Goal: Information Seeking & Learning: Learn about a topic

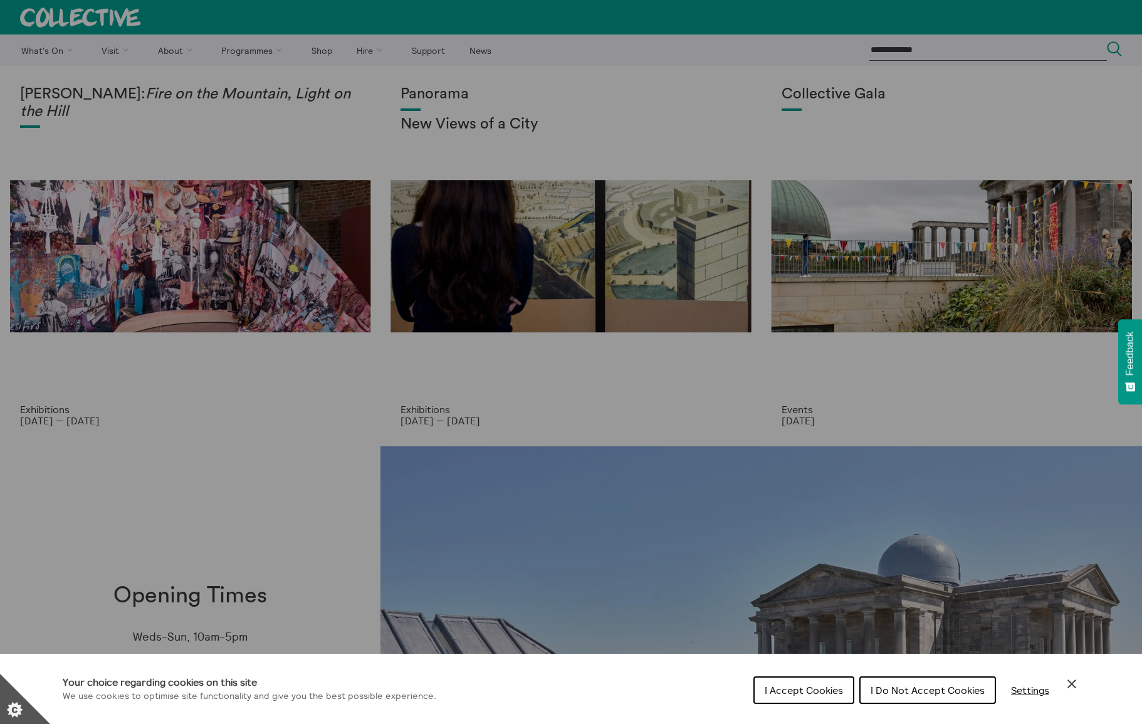
click at [826, 695] on span "I Accept Cookies" at bounding box center [804, 690] width 78 height 13
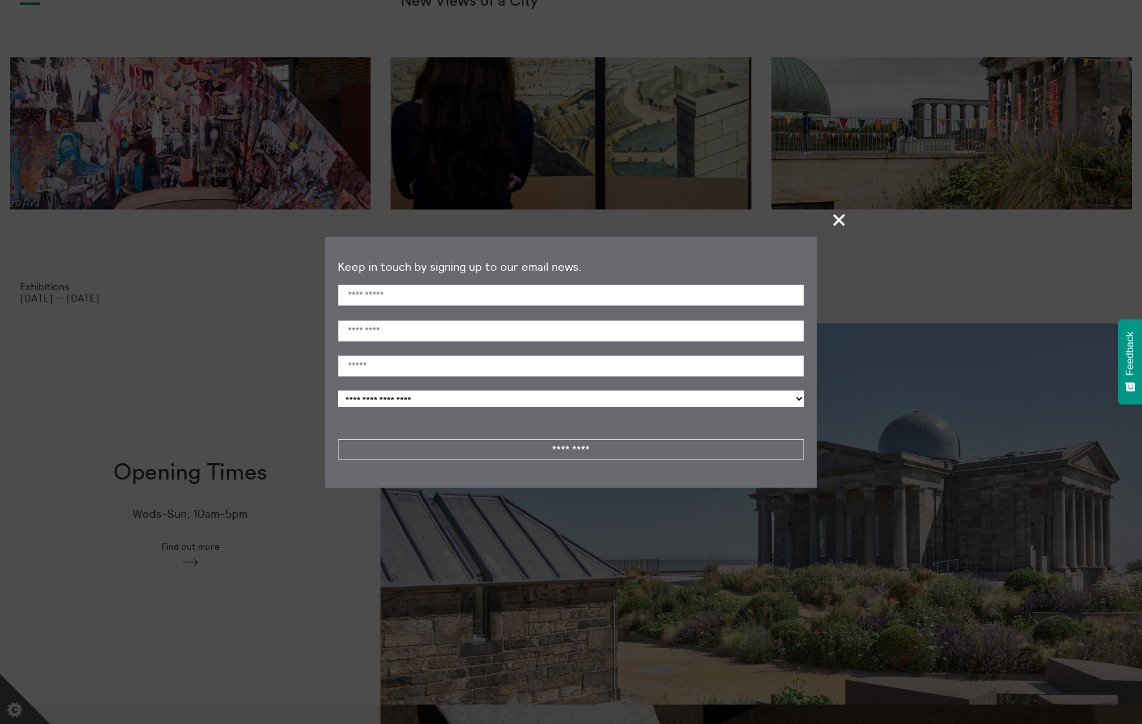
scroll to position [124, 0]
click at [835, 226] on span "+" at bounding box center [839, 219] width 37 height 37
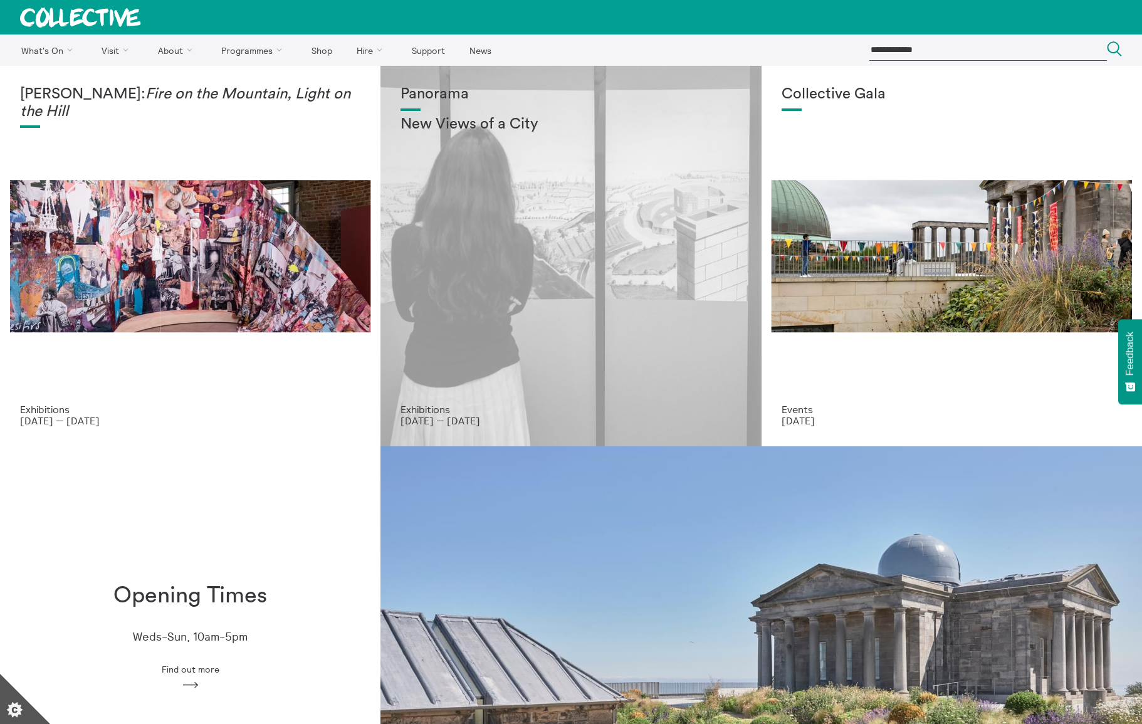
scroll to position [0, 0]
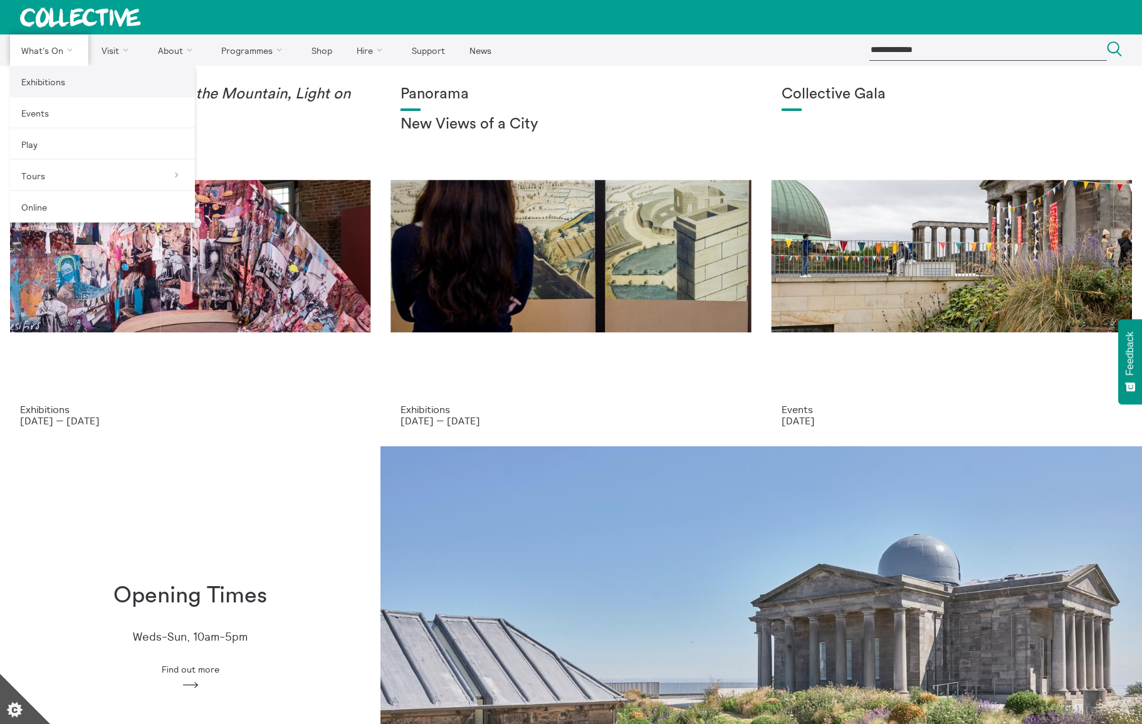
click at [48, 80] on link "Exhibitions" at bounding box center [102, 81] width 185 height 31
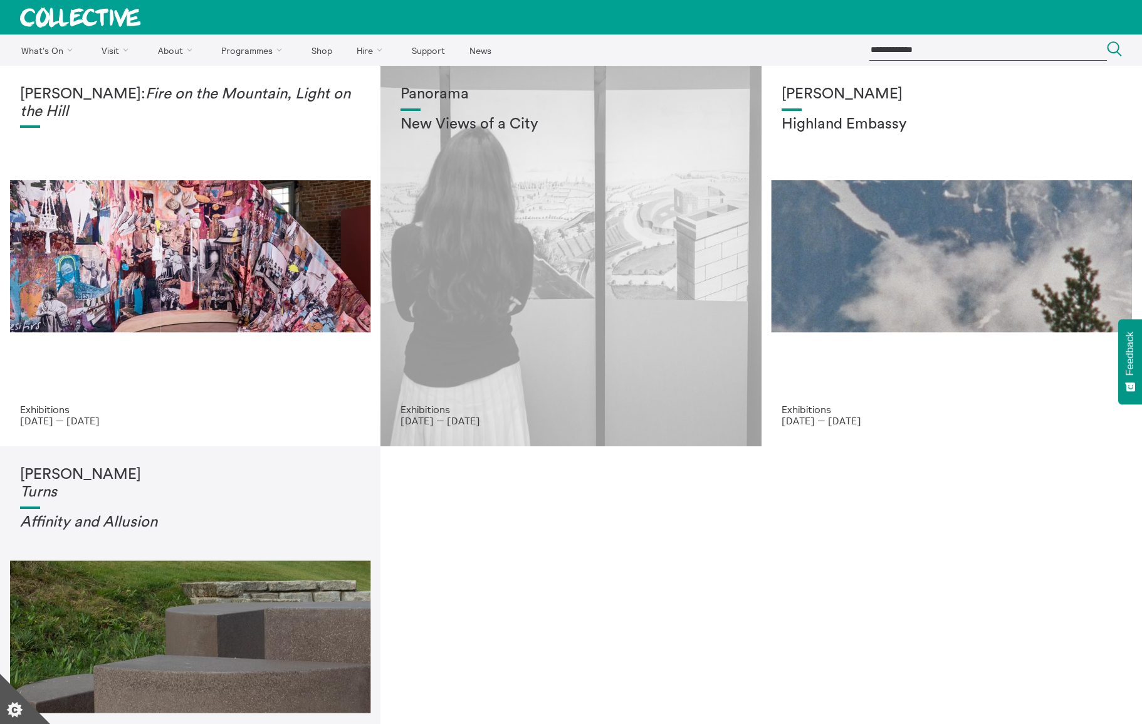
click at [431, 92] on h1 "Panorama" at bounding box center [571, 95] width 340 height 18
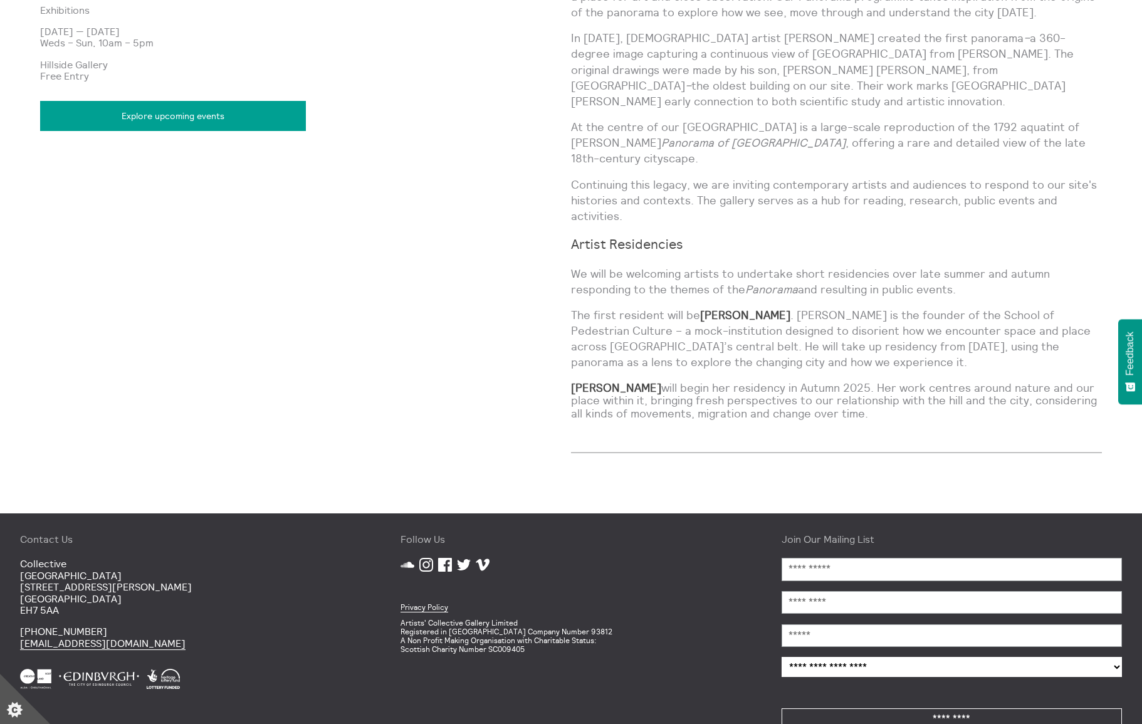
scroll to position [961, 0]
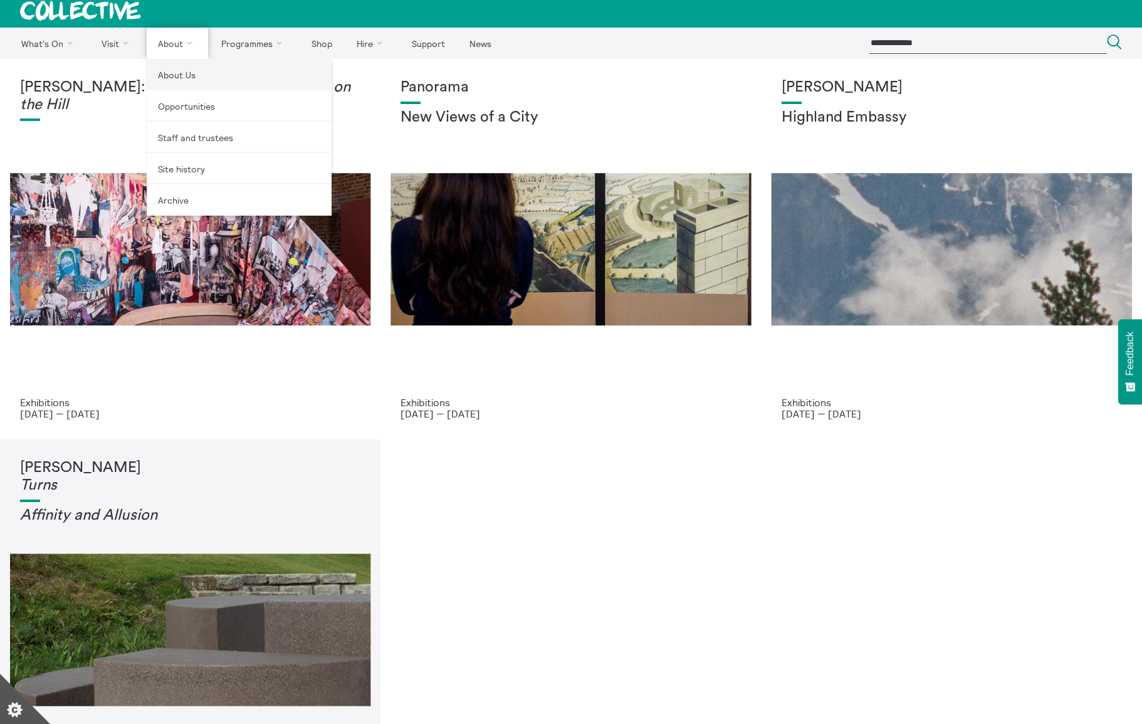
scroll to position [9, 0]
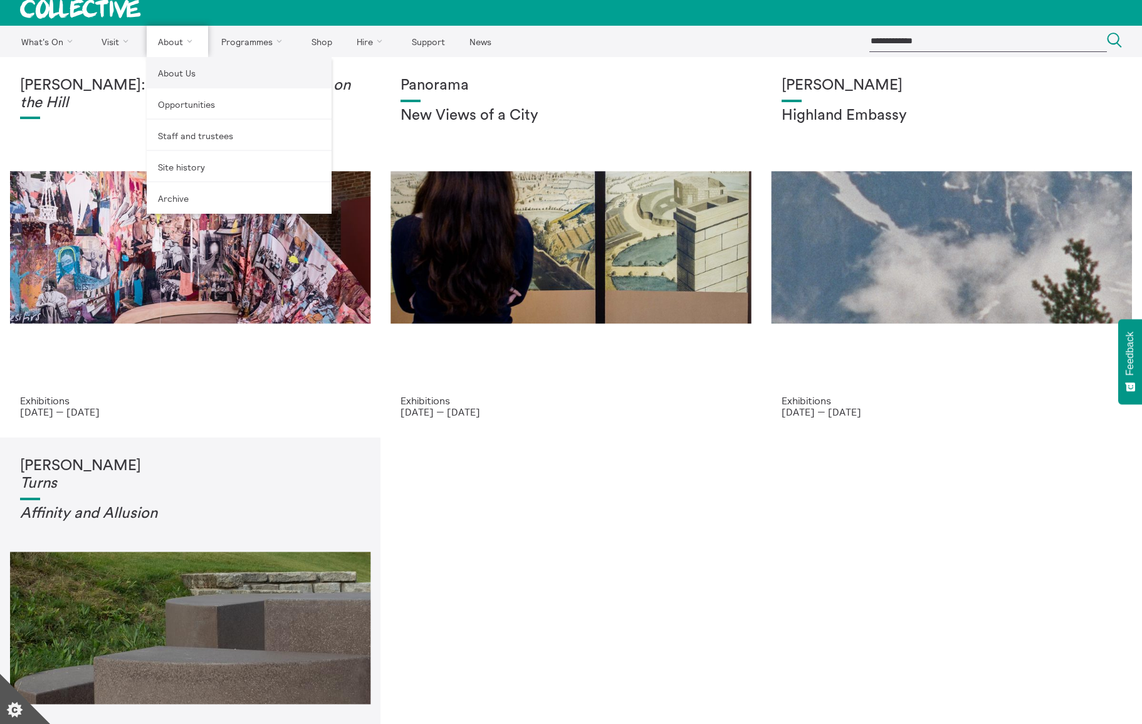
click at [174, 71] on link "About Us" at bounding box center [239, 72] width 185 height 31
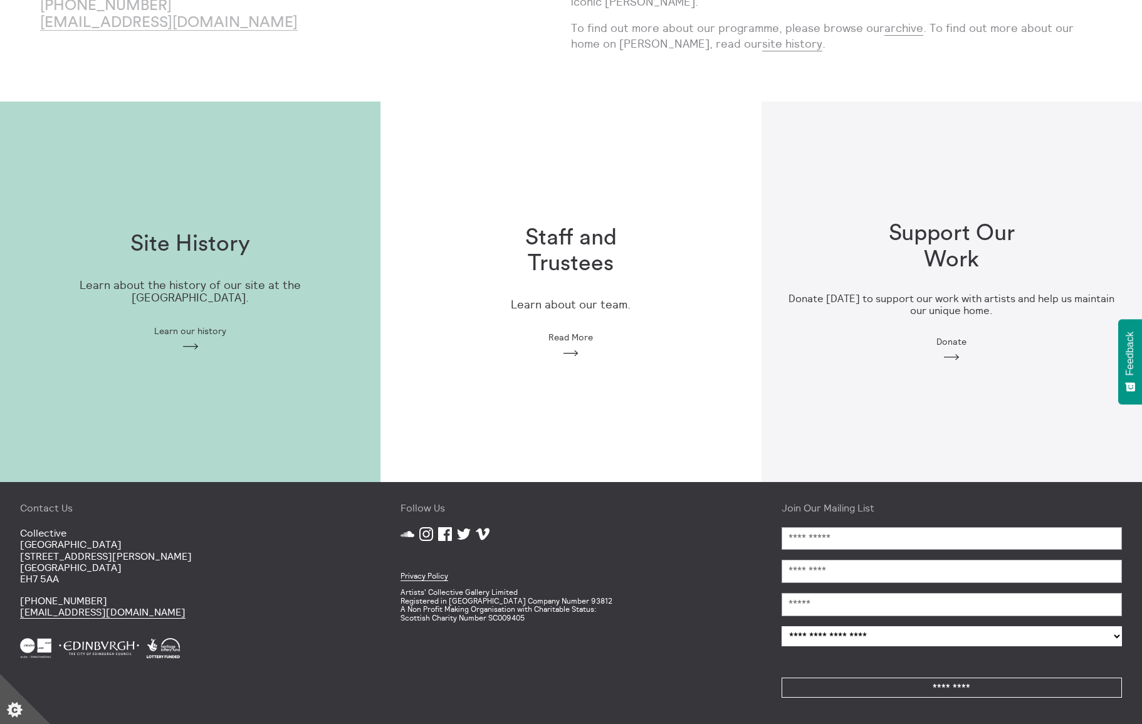
scroll to position [245, 0]
click at [505, 246] on h1 "Staff and Trustees" at bounding box center [571, 251] width 160 height 52
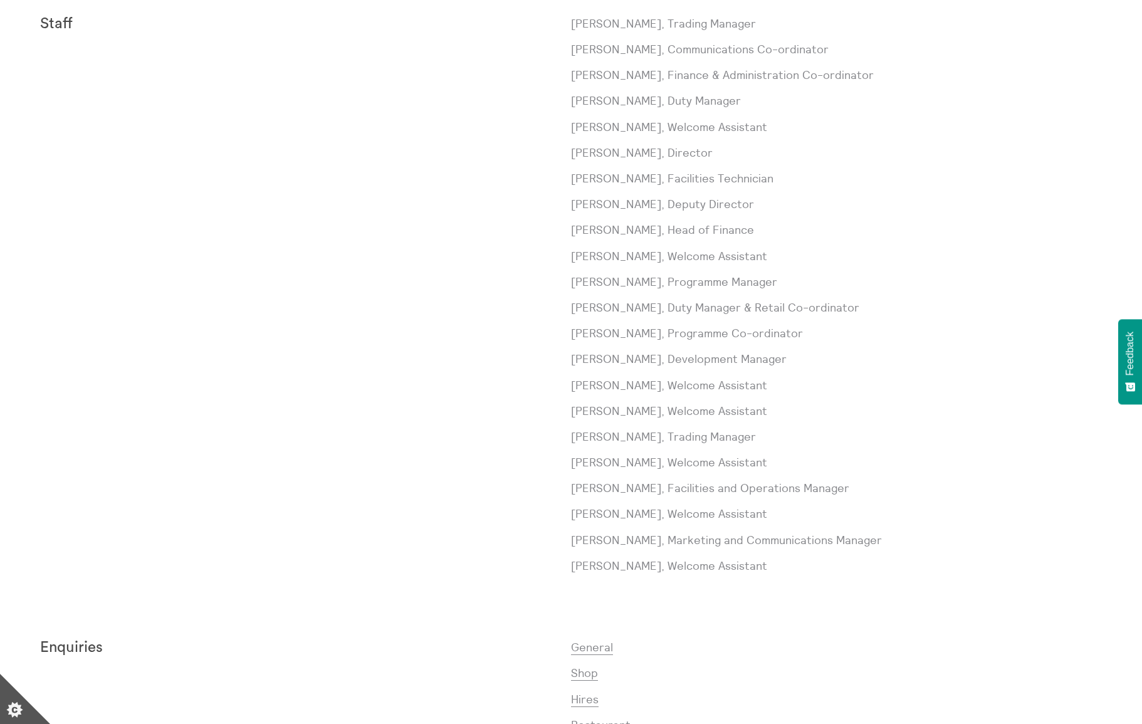
scroll to position [589, 0]
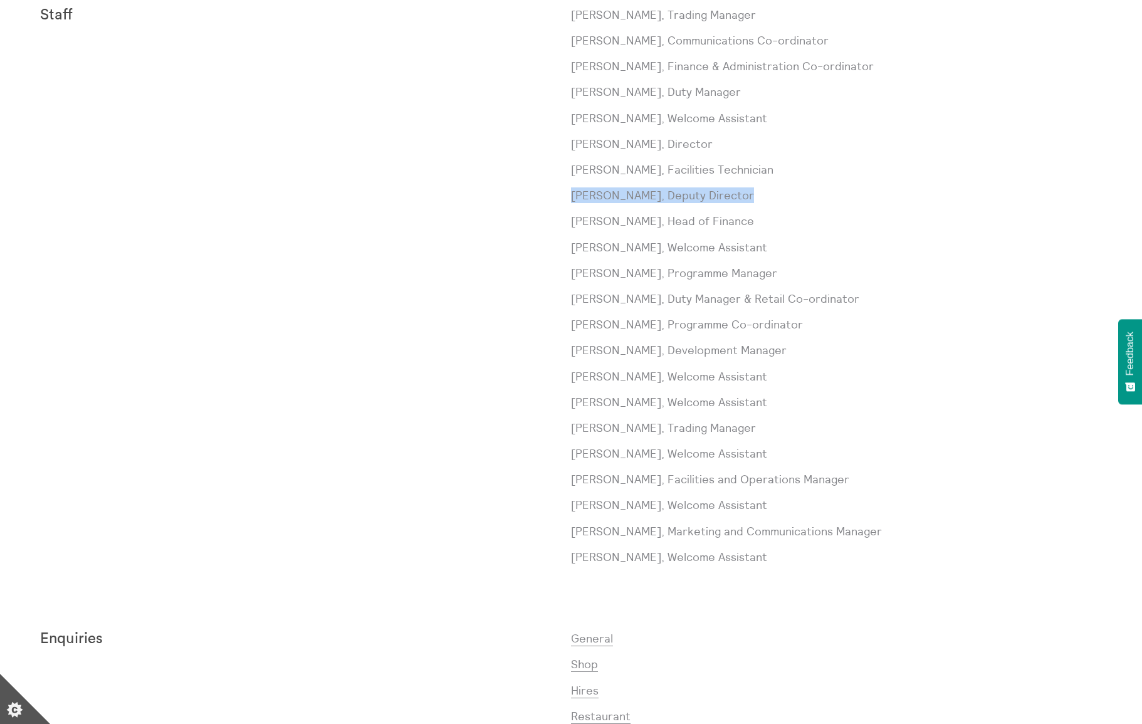
drag, startPoint x: 738, startPoint y: 192, endPoint x: 572, endPoint y: 191, distance: 165.5
click at [572, 191] on p "Jane Connarty, Deputy Director" at bounding box center [836, 195] width 531 height 16
copy p "Jane Connarty, Deputy Director"
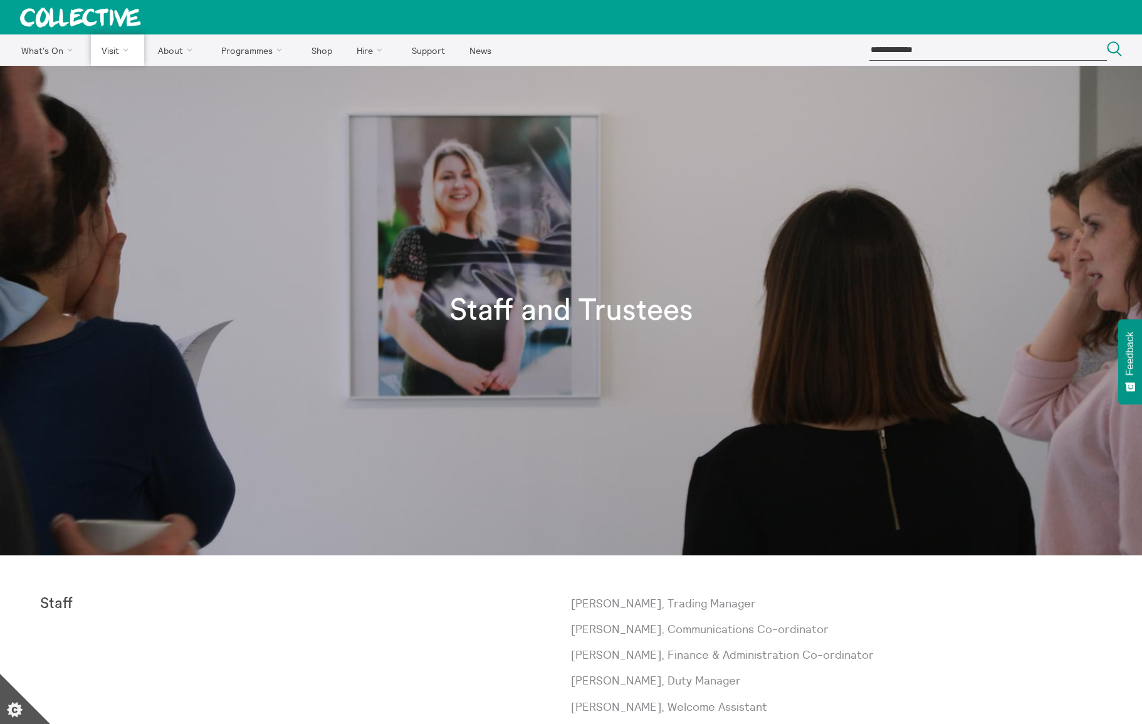
scroll to position [0, 0]
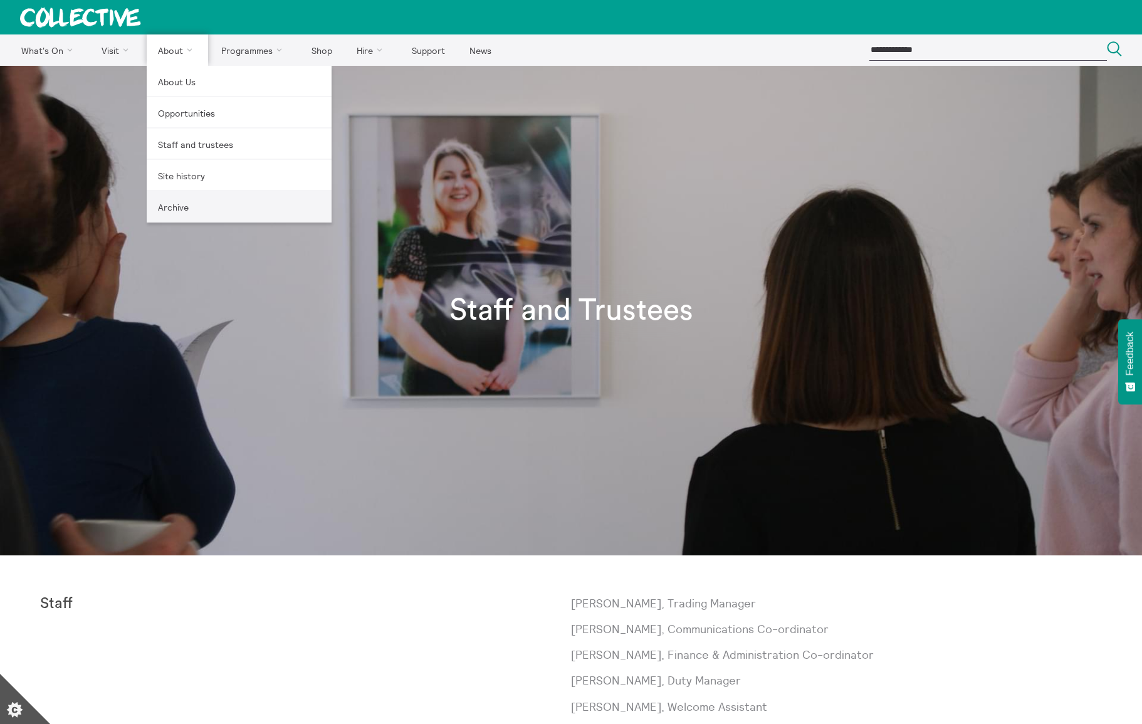
click at [167, 209] on link "Archive" at bounding box center [239, 206] width 185 height 31
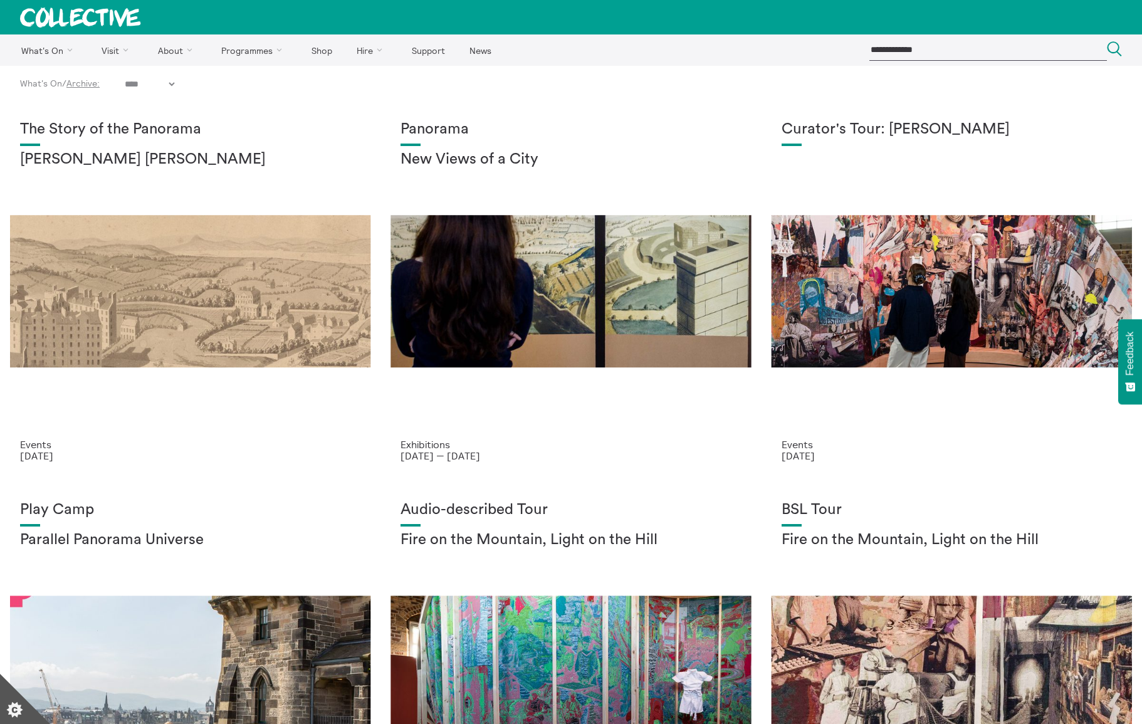
select select "****"
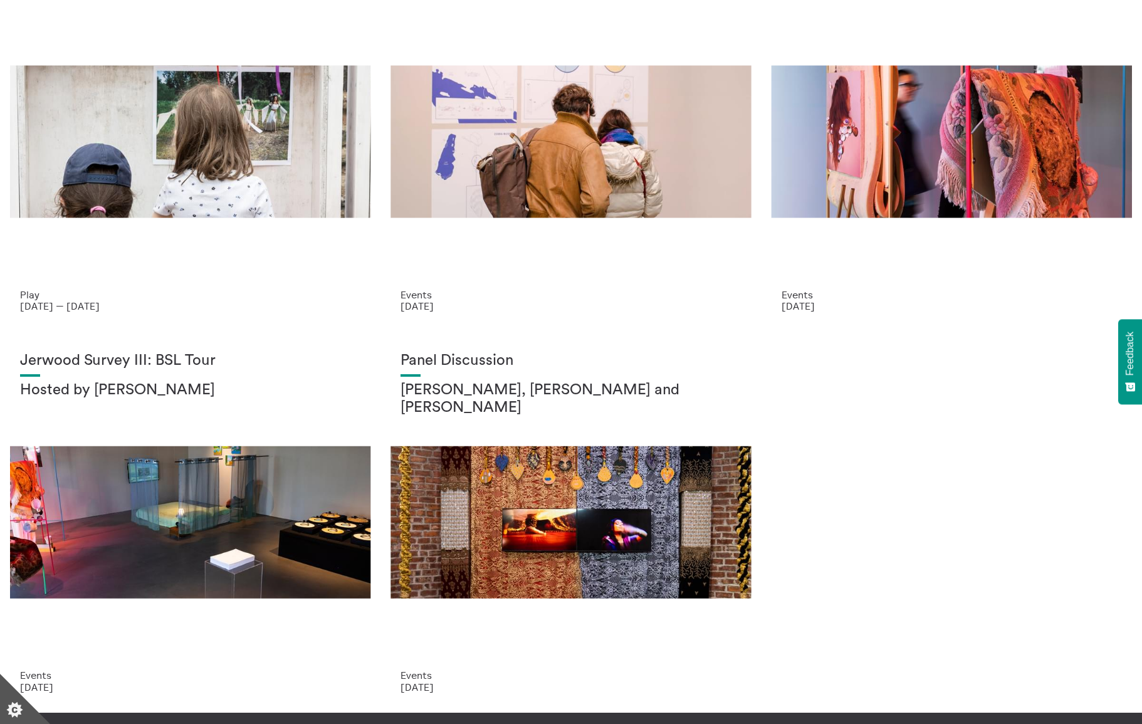
scroll to position [1673, 0]
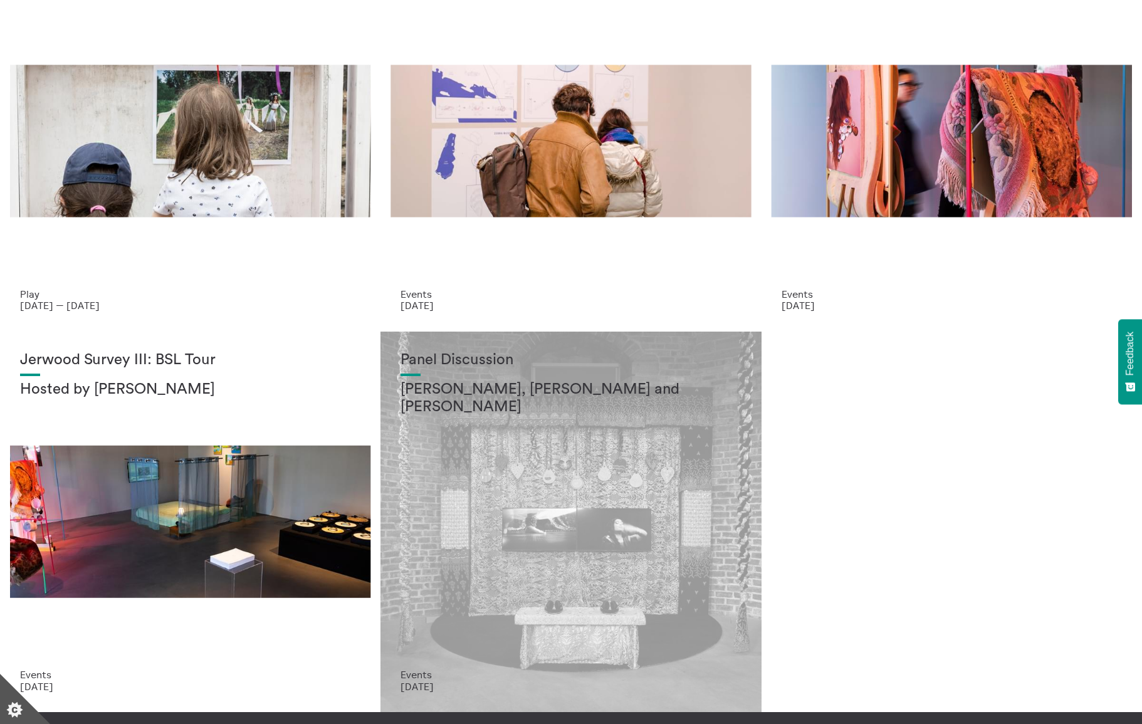
click at [575, 525] on div "Panel Discussion Aqsa Arif, Nandini Manjunath and Himadri Madan" at bounding box center [571, 511] width 340 height 318
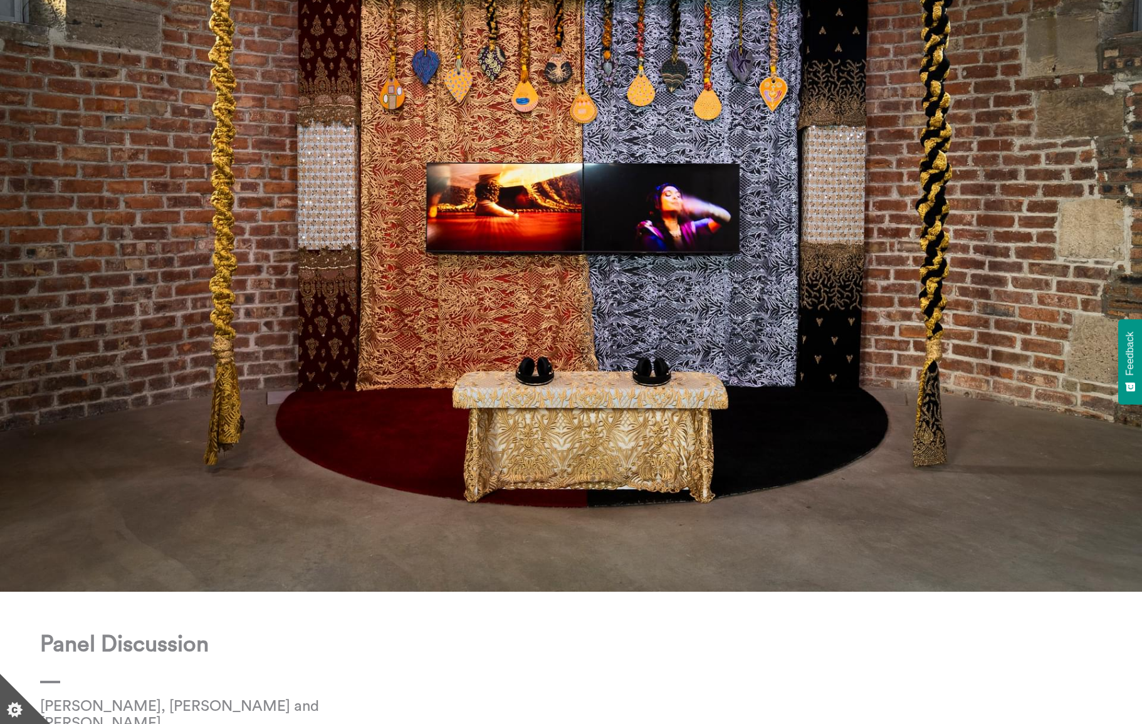
scroll to position [268, 0]
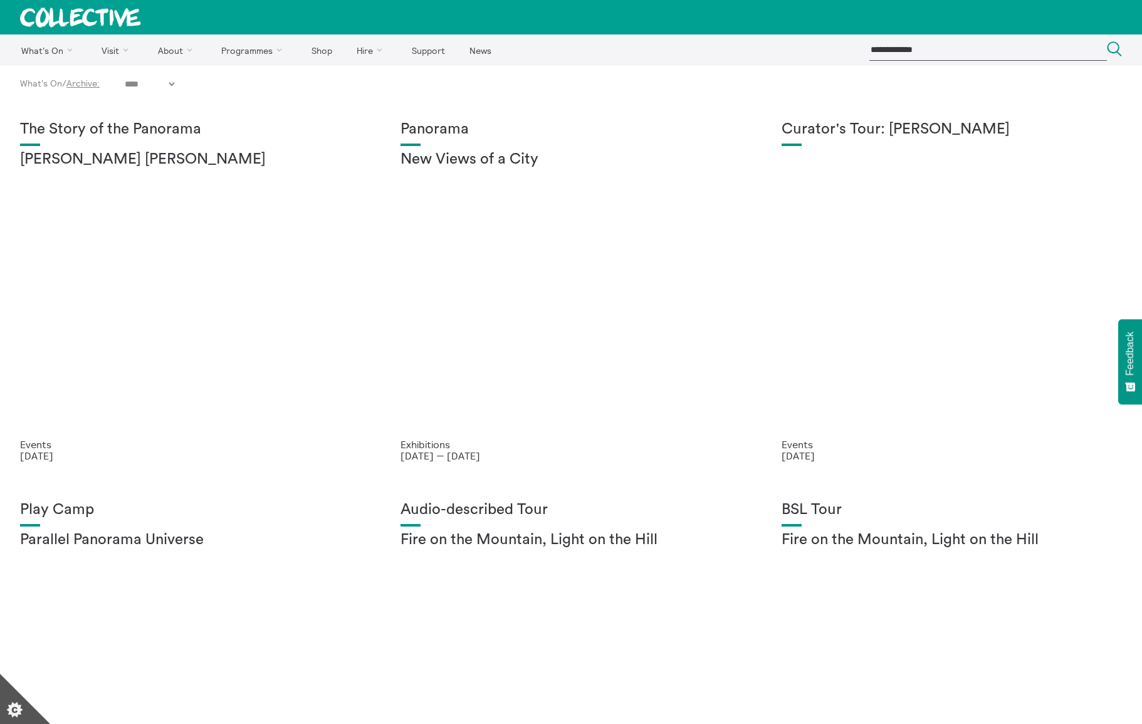
select select "****"
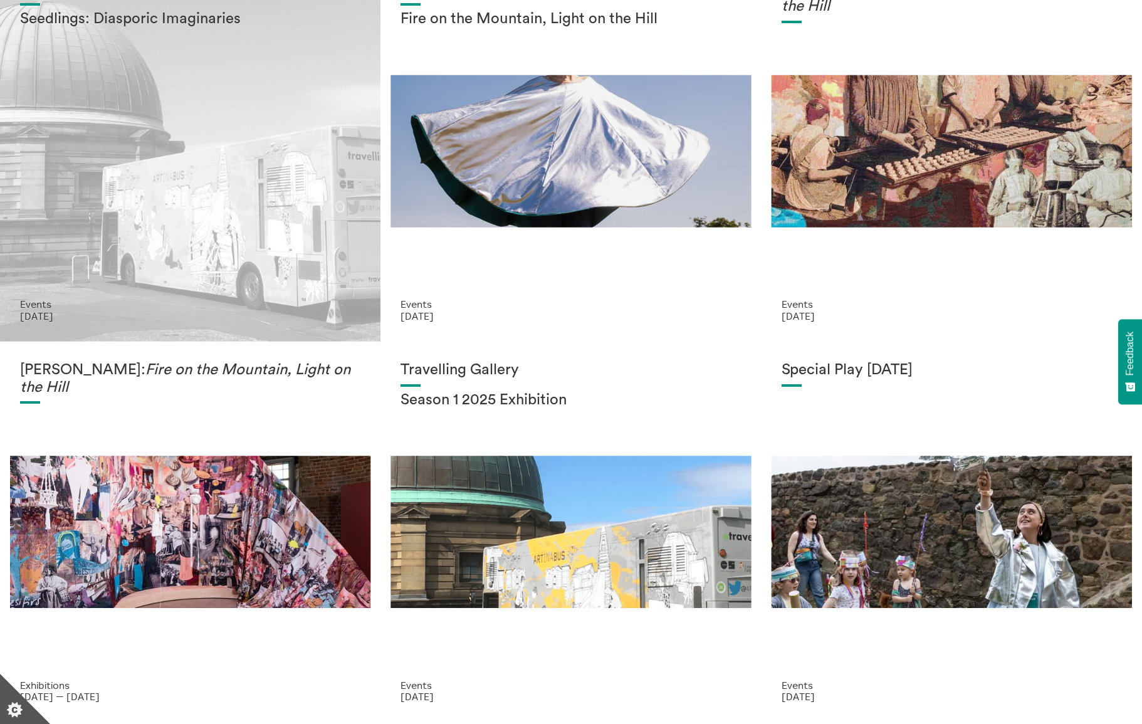
scroll to position [897, 0]
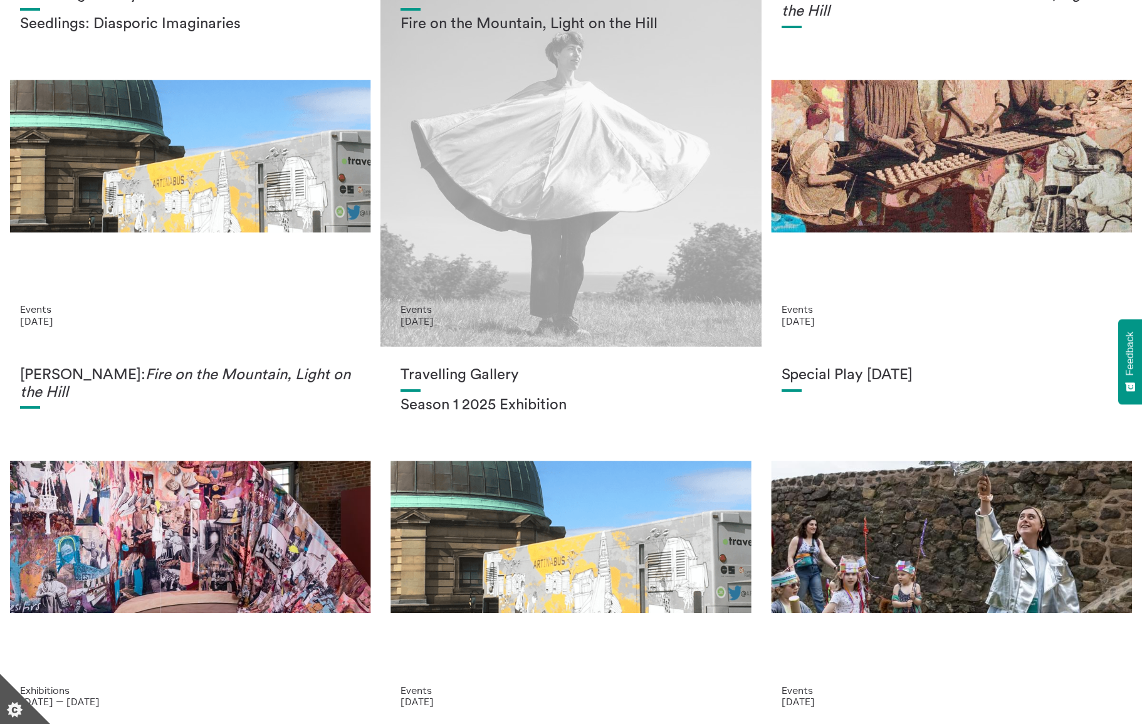
click at [555, 185] on div "Live Performance Fire on the Mountain, Light on the Hill" at bounding box center [571, 145] width 340 height 318
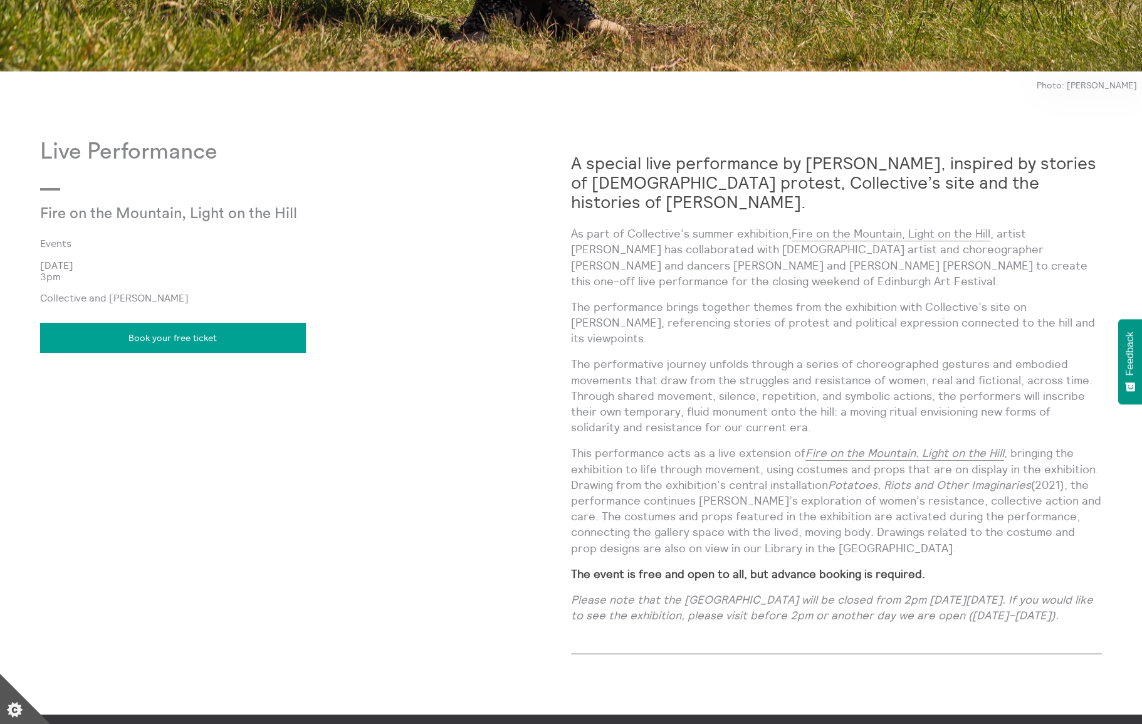
scroll to position [1143, 0]
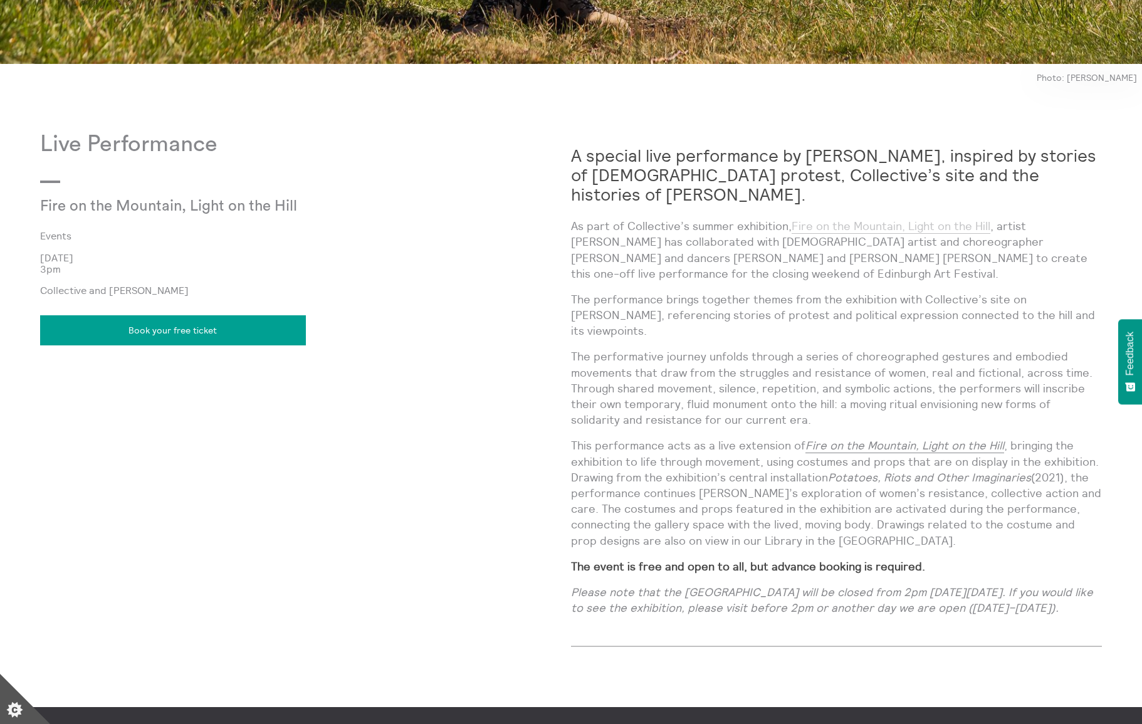
click at [855, 224] on link "Fire on the Mountain, Light on the Hill" at bounding box center [891, 226] width 199 height 15
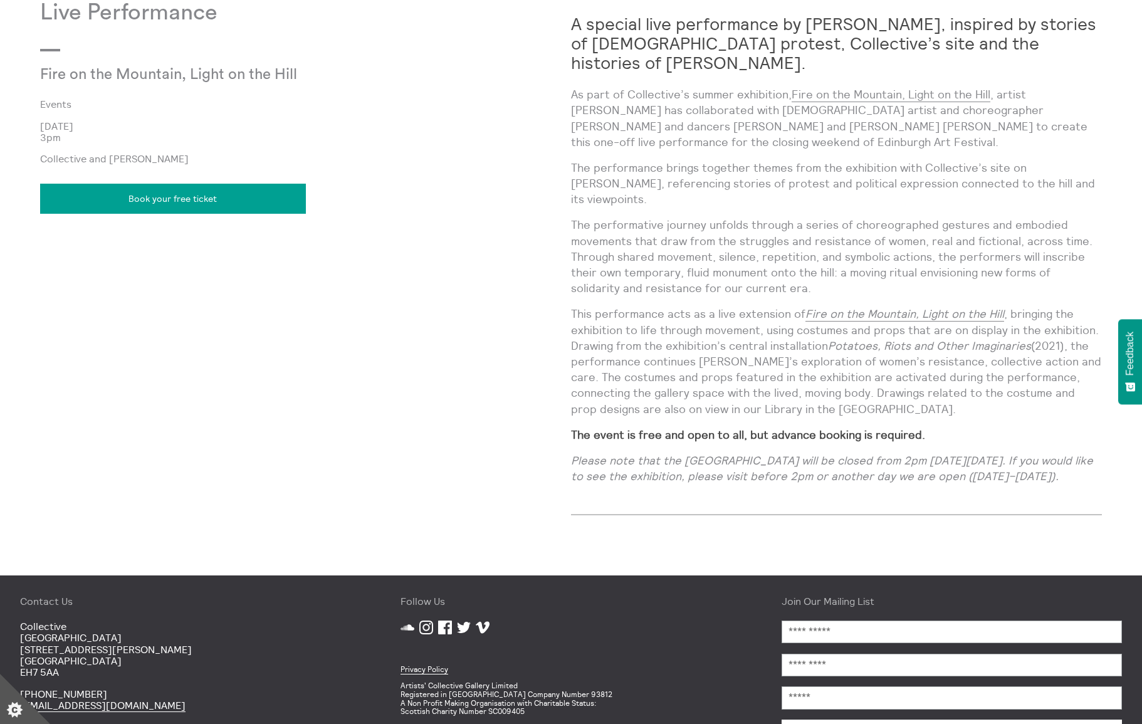
scroll to position [1277, 0]
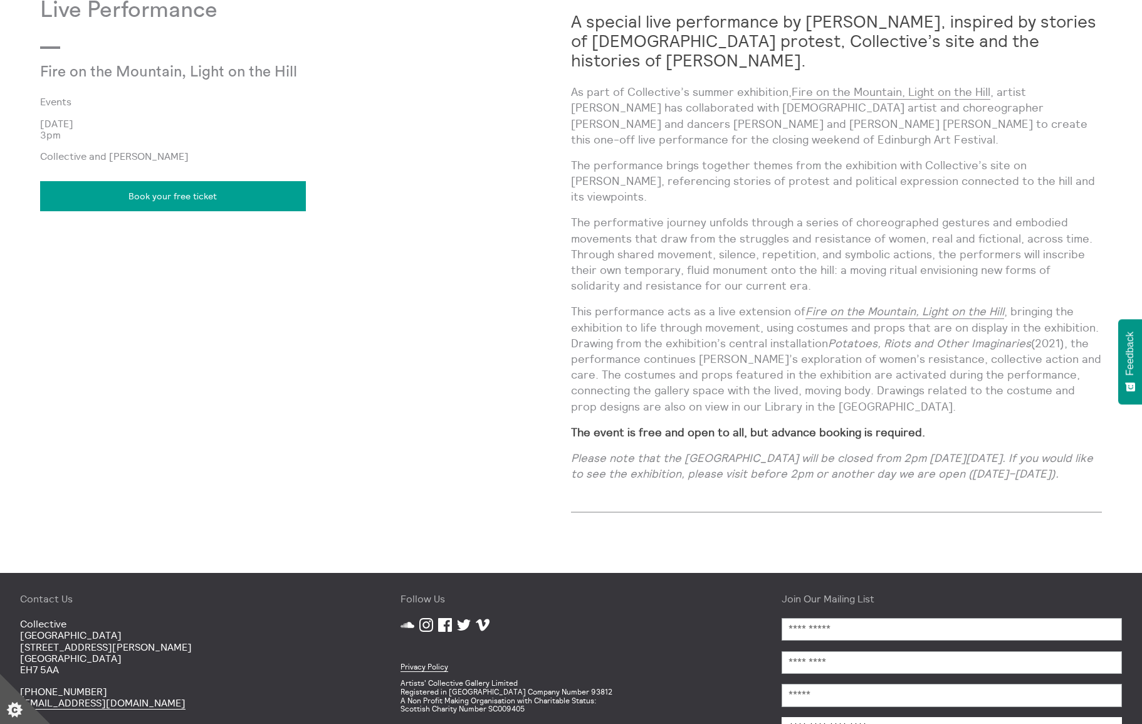
click at [428, 618] on icon "Instagram" at bounding box center [426, 625] width 14 height 14
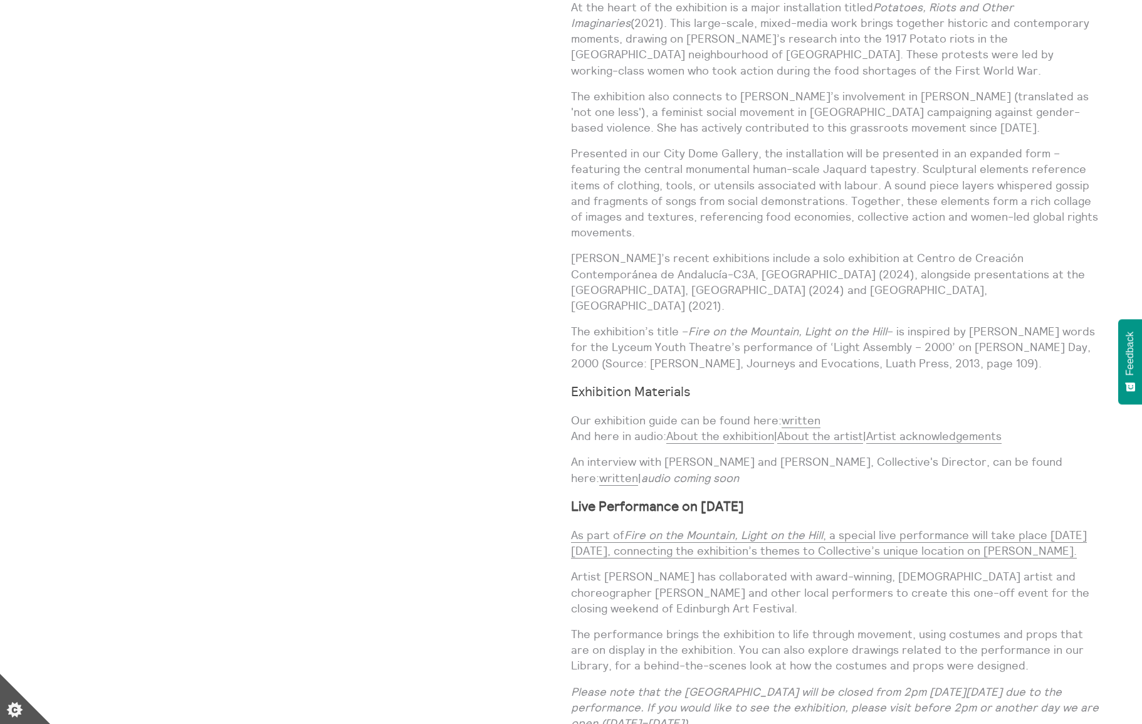
scroll to position [1082, 0]
click at [819, 424] on link "About the artist" at bounding box center [820, 431] width 86 height 15
